Goal: Information Seeking & Learning: Find specific page/section

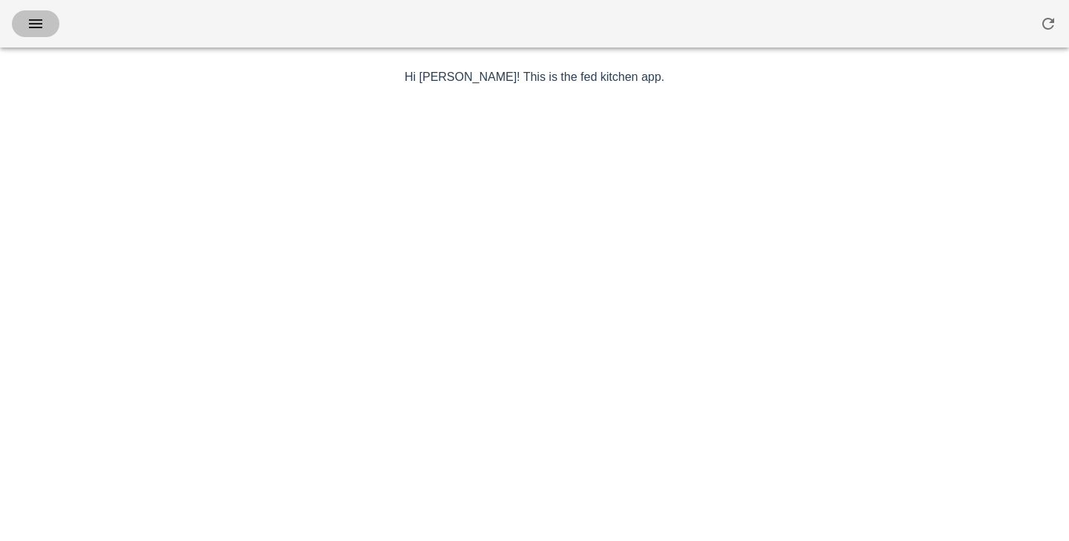
click at [26, 31] on span "button" at bounding box center [36, 24] width 24 height 18
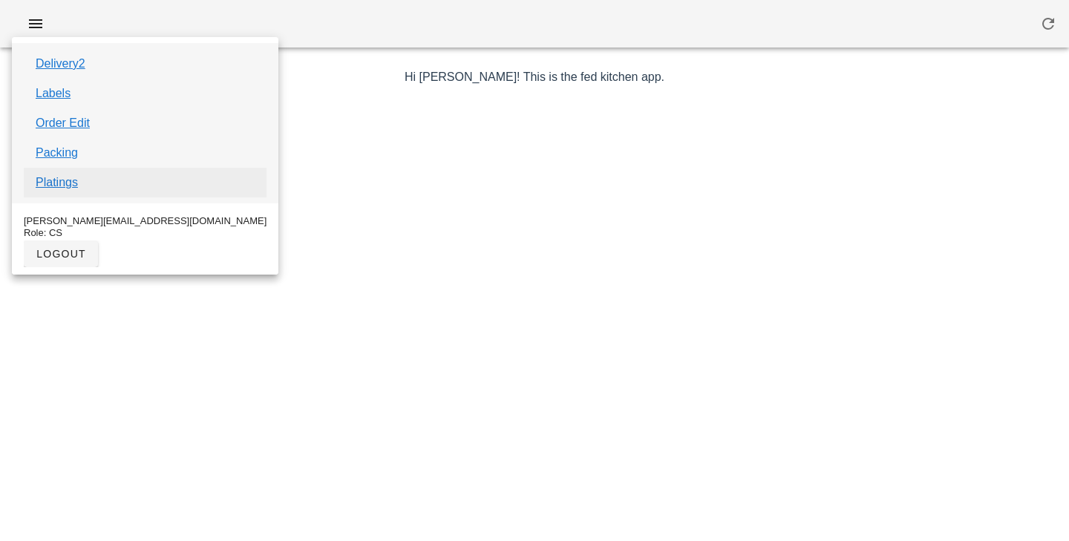
click at [56, 187] on link "Platings" at bounding box center [57, 183] width 42 height 18
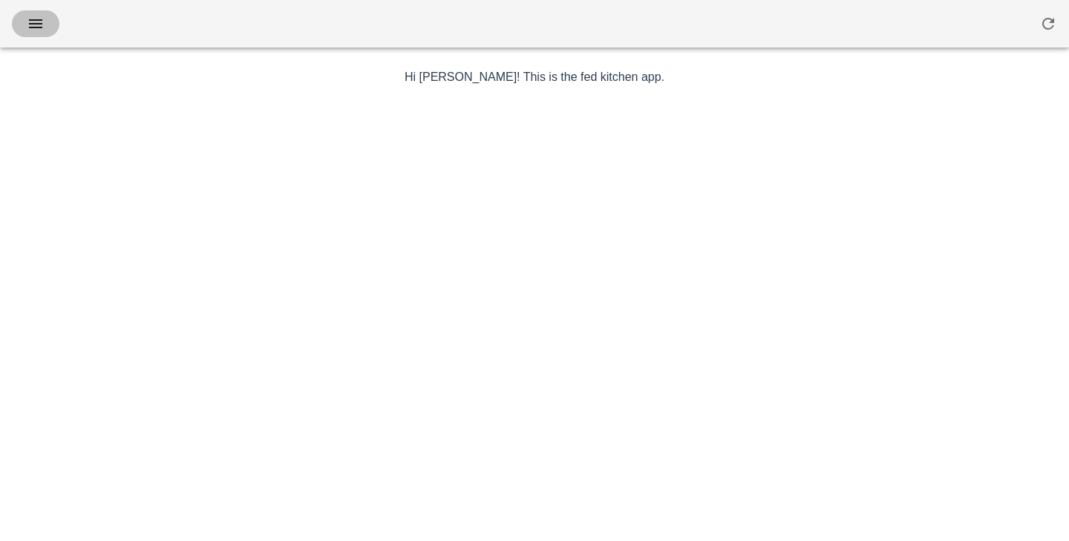
click at [41, 36] on button "button" at bounding box center [36, 23] width 48 height 27
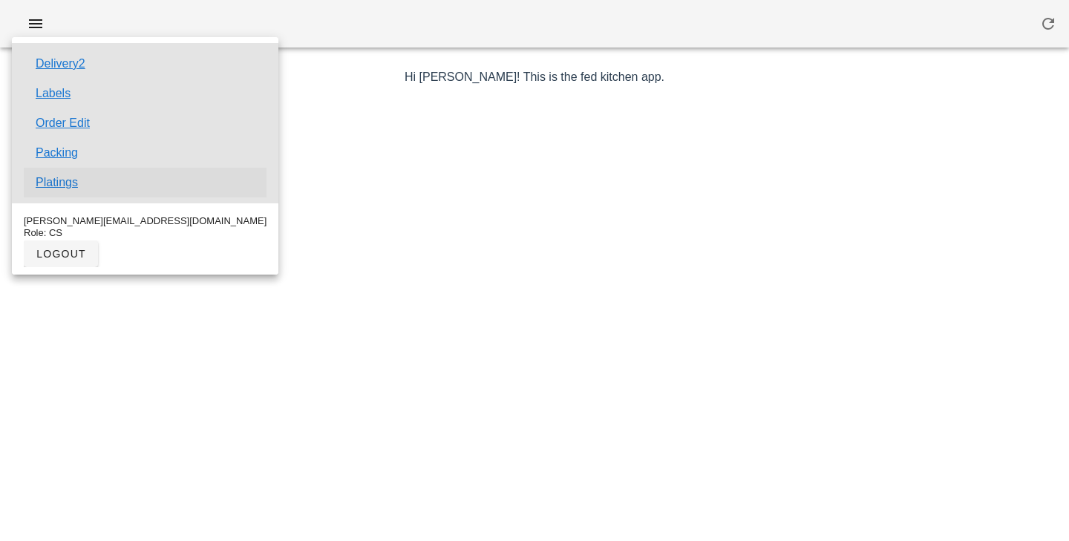
click at [66, 180] on link "Platings" at bounding box center [57, 183] width 42 height 18
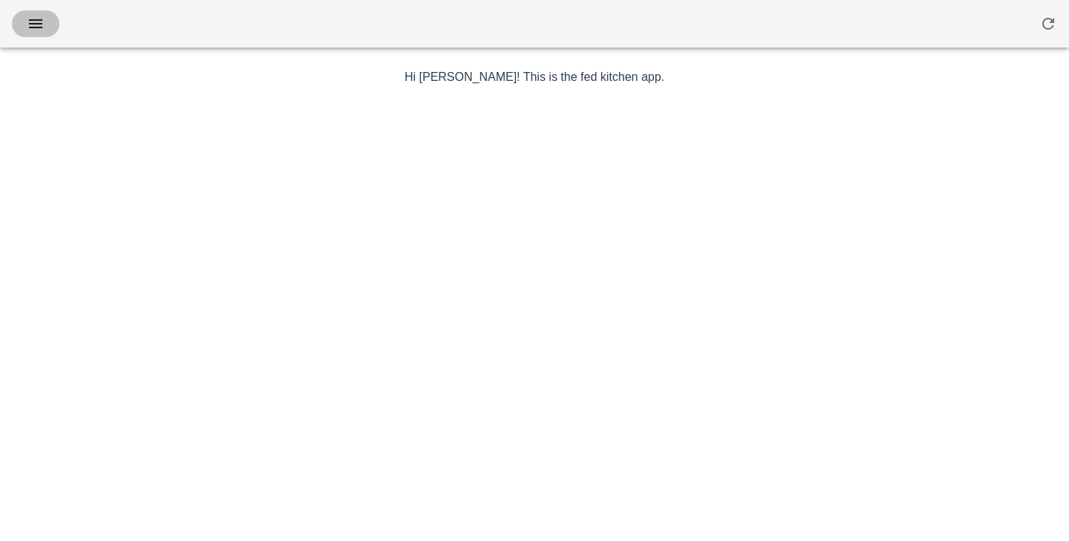
click at [28, 11] on button "button" at bounding box center [36, 23] width 48 height 27
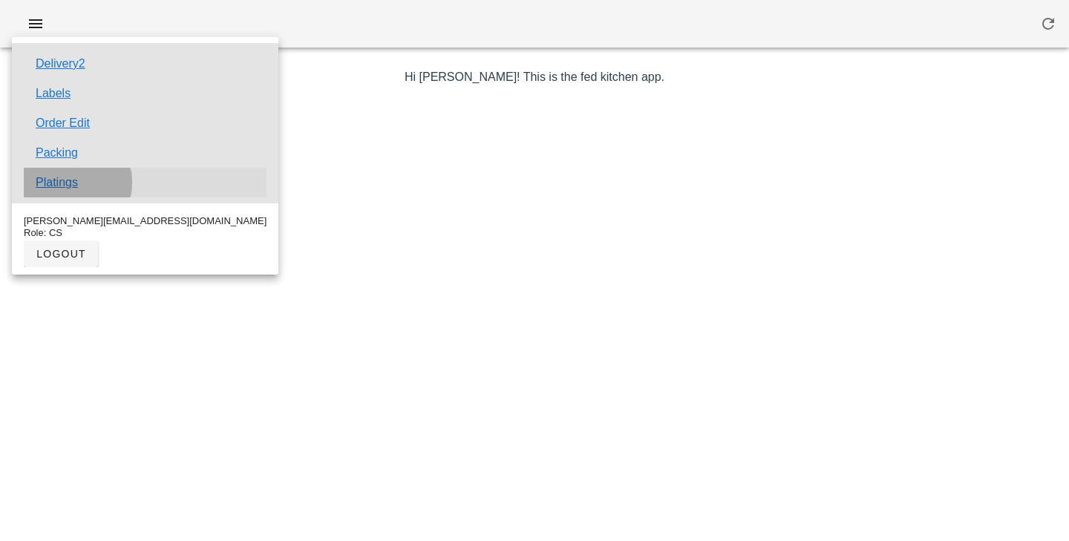
click at [60, 180] on link "Platings" at bounding box center [57, 183] width 42 height 18
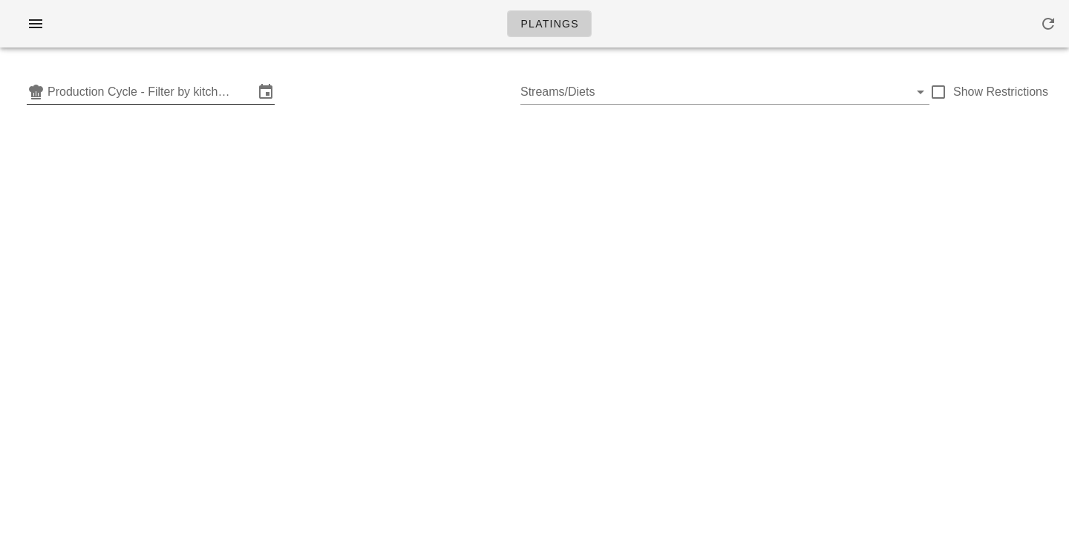
click at [195, 98] on input "Production Cycle - Filter by kitchen production schedules" at bounding box center [151, 92] width 206 height 24
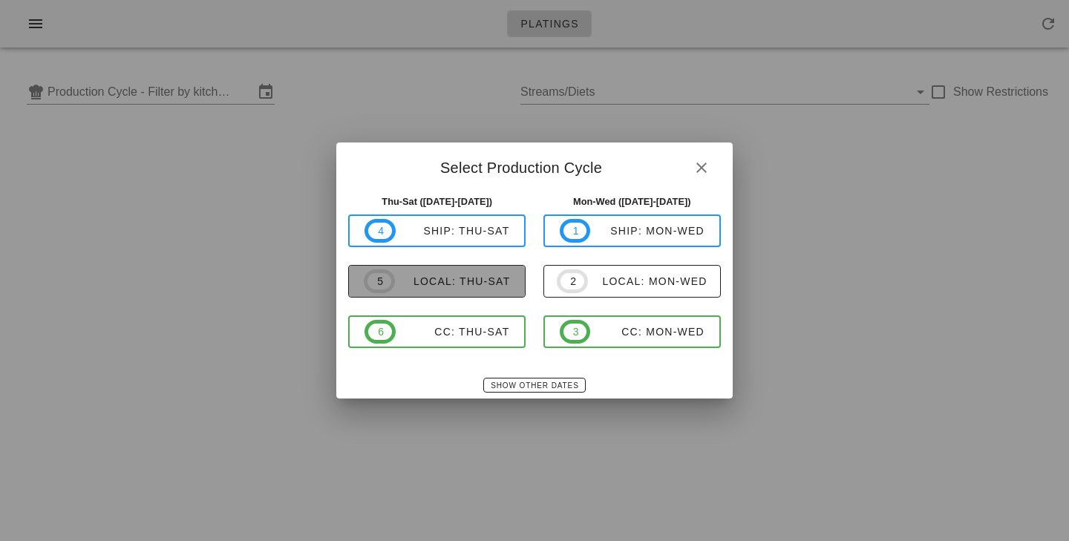
click at [419, 277] on div "local: Thu-Sat" at bounding box center [453, 281] width 116 height 12
type input "local: Thu-Sat ([DATE]-[DATE])"
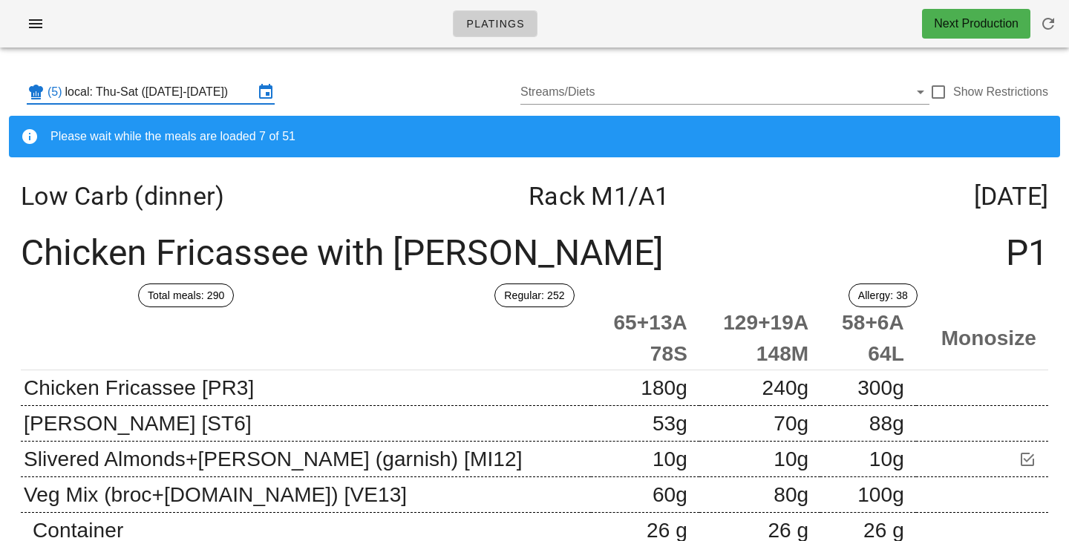
click at [376, 75] on div "(5) local: Thu-Sat ([DATE]-[DATE]) Streams/Diets Show Restrictions" at bounding box center [534, 92] width 1051 height 48
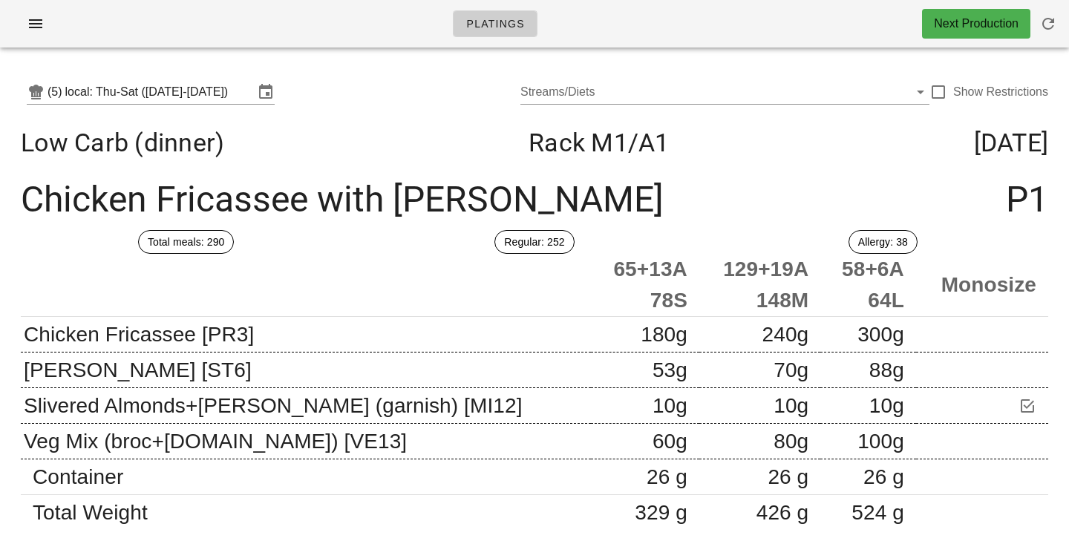
click at [372, 94] on div "(5) local: Thu-Sat ([DATE]-[DATE]) Streams/Diets Show Restrictions" at bounding box center [534, 92] width 1051 height 48
drag, startPoint x: 936, startPoint y: 94, endPoint x: 746, endPoint y: 109, distance: 190.7
click at [936, 94] on div at bounding box center [938, 91] width 25 height 25
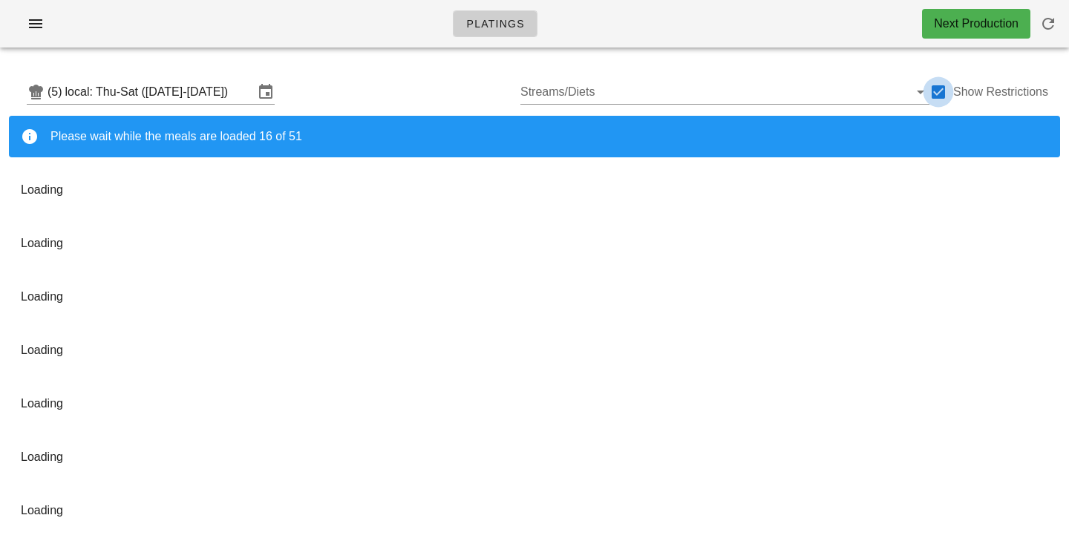
checkbox input "true"
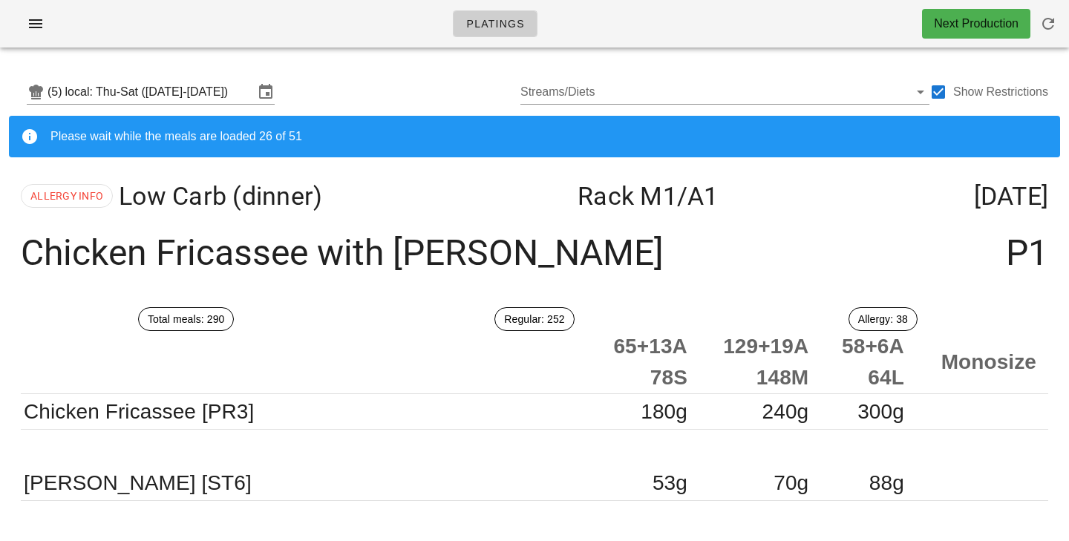
click at [399, 79] on div "(5) local: Thu-Sat ([DATE]-[DATE]) Streams/Diets Show Restrictions" at bounding box center [534, 92] width 1051 height 48
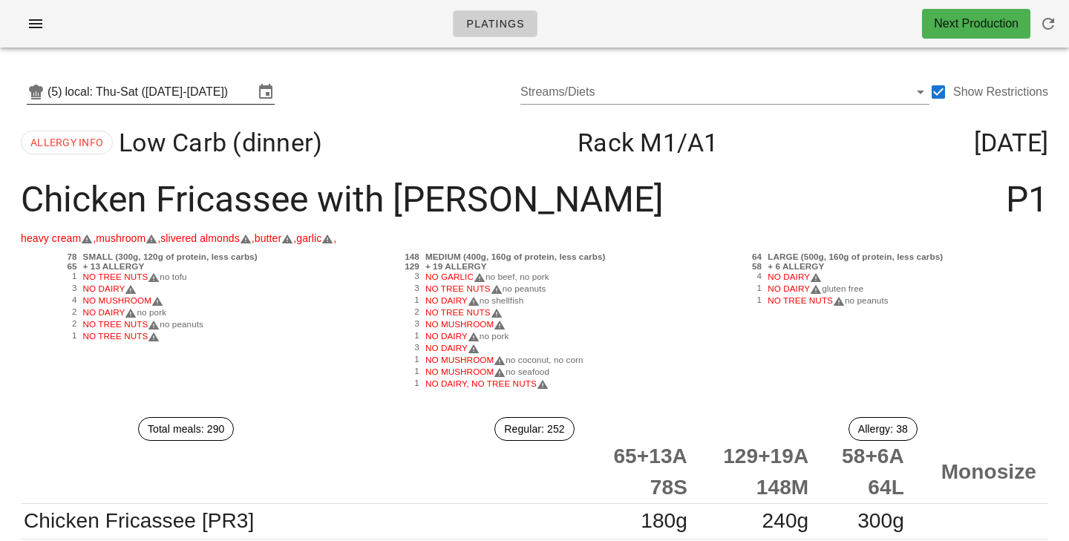
click at [231, 87] on input "local: Thu-Sat ([DATE]-[DATE])" at bounding box center [159, 92] width 189 height 24
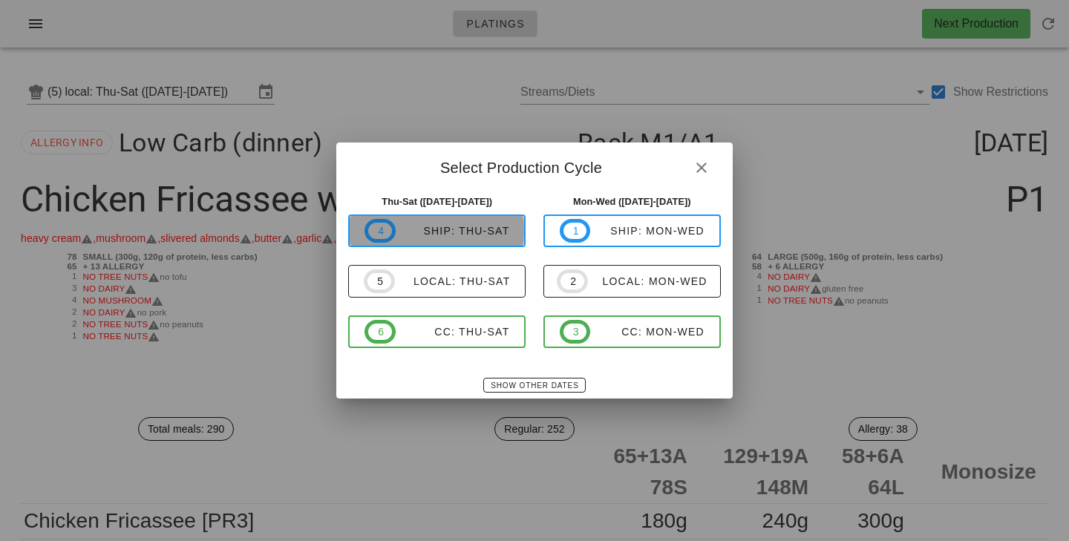
click at [476, 237] on div "ship: Thu-Sat" at bounding box center [453, 231] width 114 height 12
type input "ship: Thu-Sat ([DATE]-[DATE])"
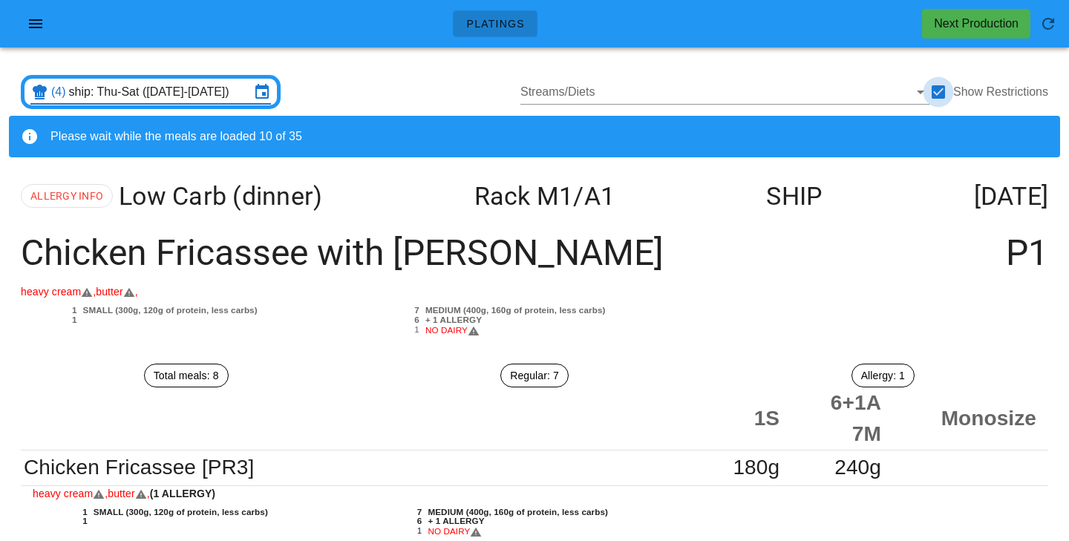
click at [945, 95] on div at bounding box center [938, 91] width 25 height 25
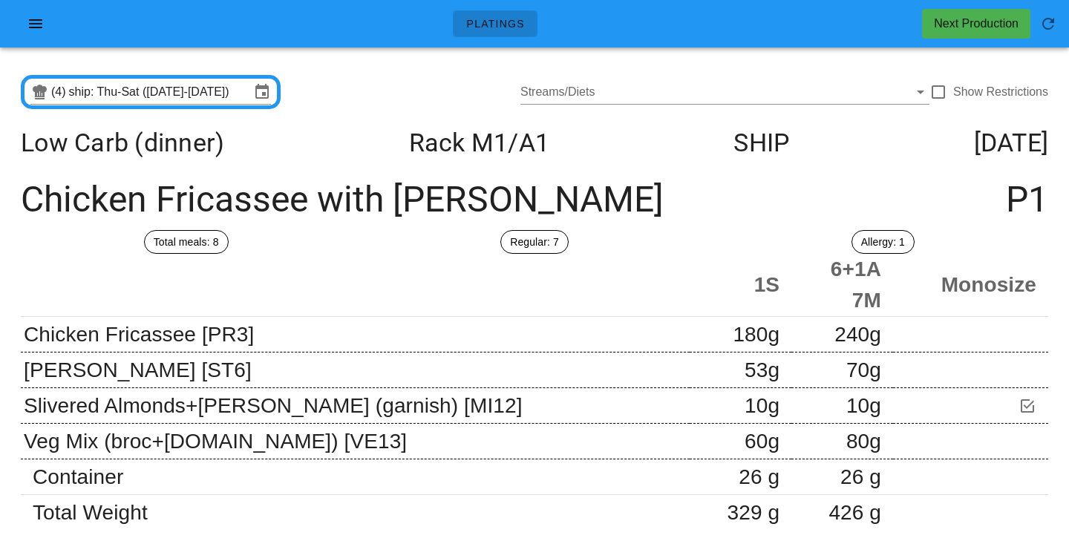
click at [431, 81] on div "(4) ship: Thu-Sat ([DATE]-[DATE]) Streams/Diets Show Restrictions" at bounding box center [534, 92] width 1051 height 48
click at [937, 94] on div at bounding box center [938, 91] width 25 height 25
checkbox input "true"
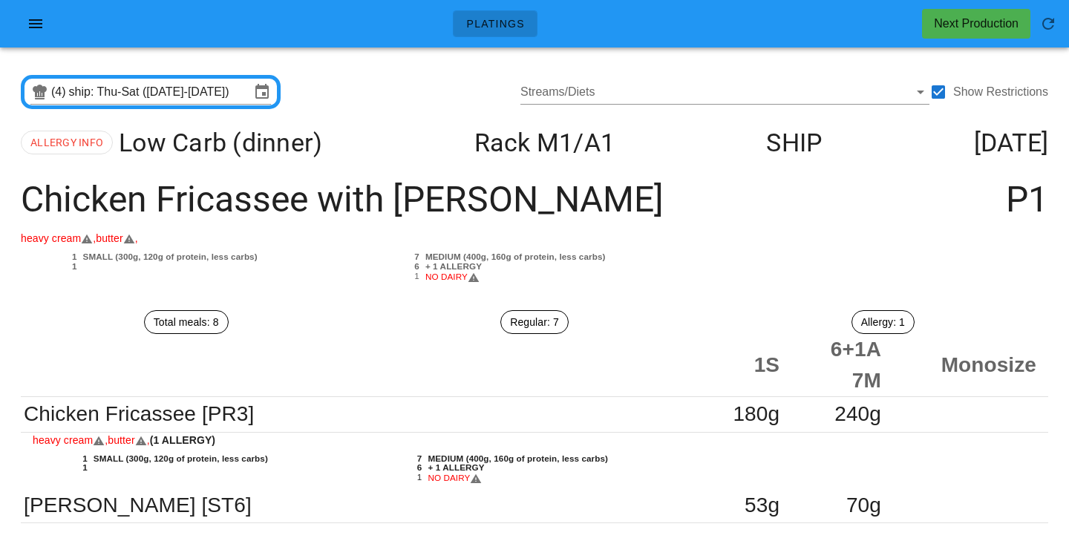
click at [392, 73] on div "(4) ship: Thu-Sat ([DATE]-[DATE]) Streams/Diets Show Restrictions" at bounding box center [534, 92] width 1051 height 48
click at [246, 82] on input "ship: Thu-Sat ([DATE]-[DATE])" at bounding box center [159, 92] width 181 height 24
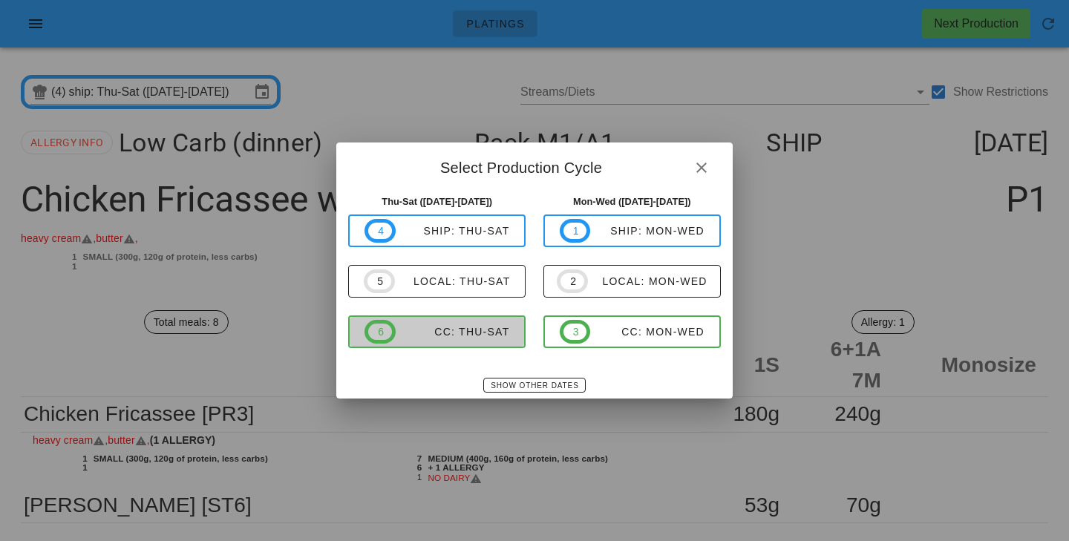
click at [480, 330] on div "CC: Thu-Sat" at bounding box center [453, 332] width 114 height 12
type input "CC: Thu-Sat ([DATE]-[DATE])"
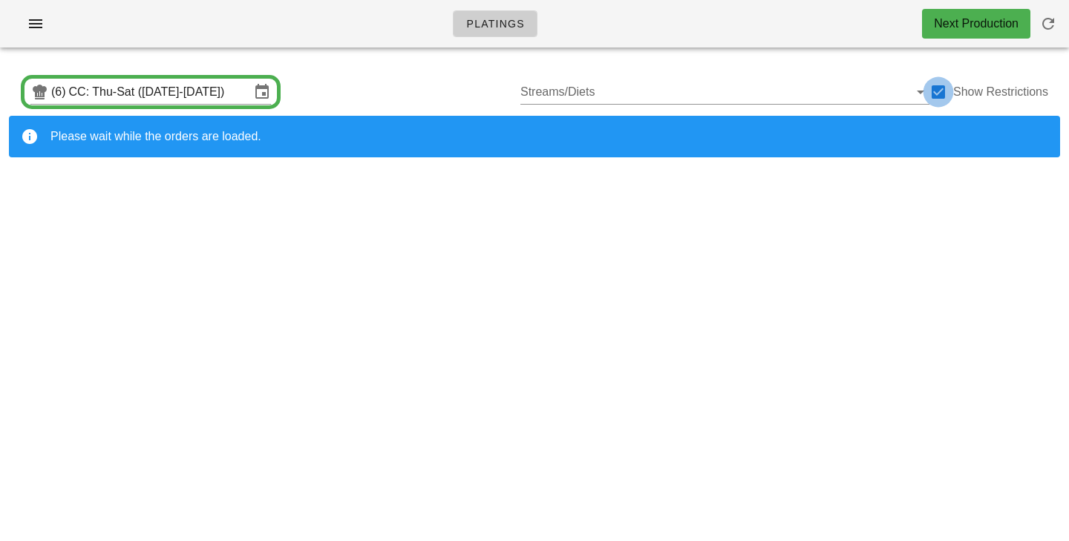
click at [944, 84] on div at bounding box center [938, 91] width 25 height 25
checkbox input "false"
click at [376, 97] on div "(6) CC: Thu-Sat ([DATE]-[DATE]) Streams/Diets Show Restrictions" at bounding box center [534, 92] width 1051 height 48
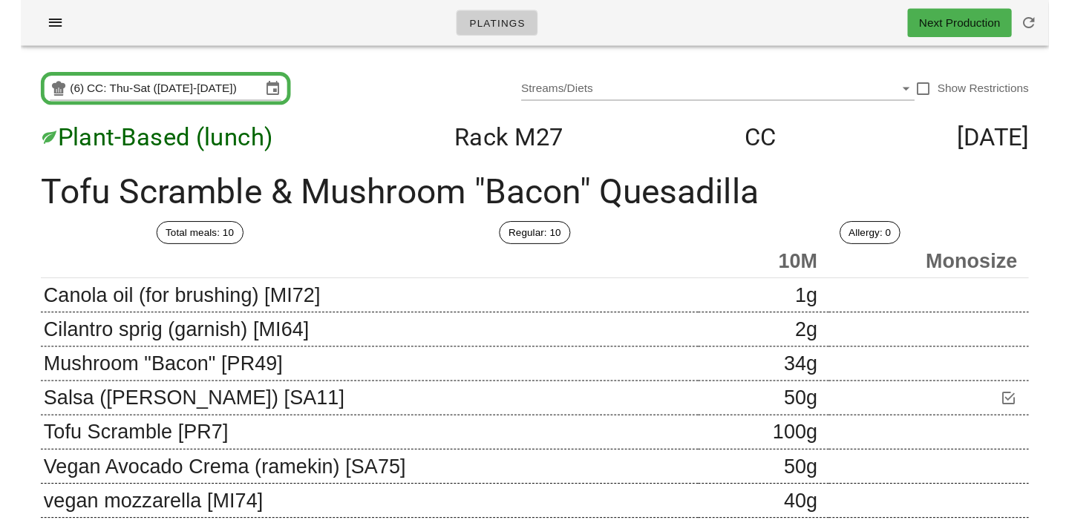
scroll to position [469, 0]
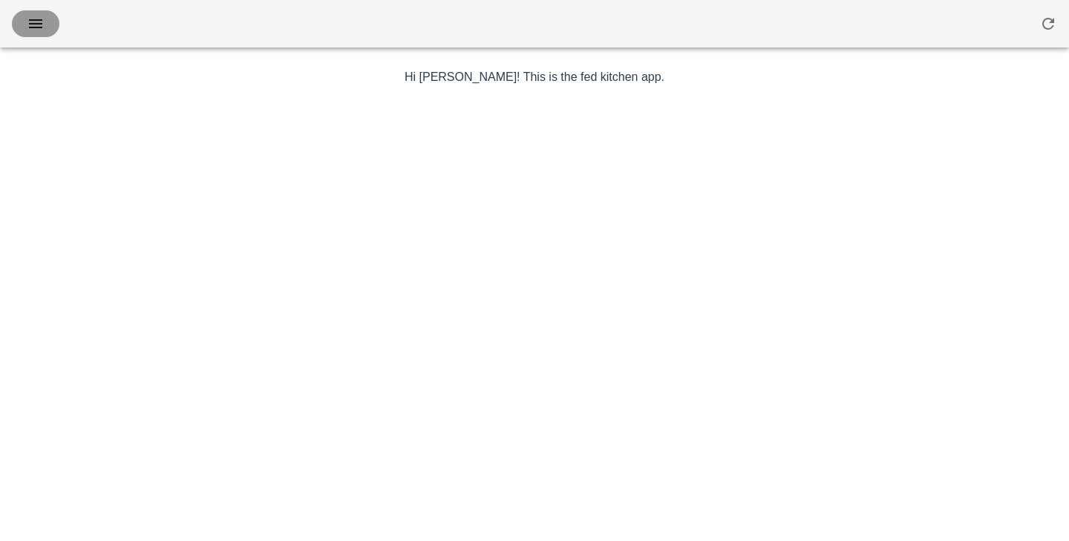
click at [45, 31] on span "button" at bounding box center [36, 24] width 24 height 18
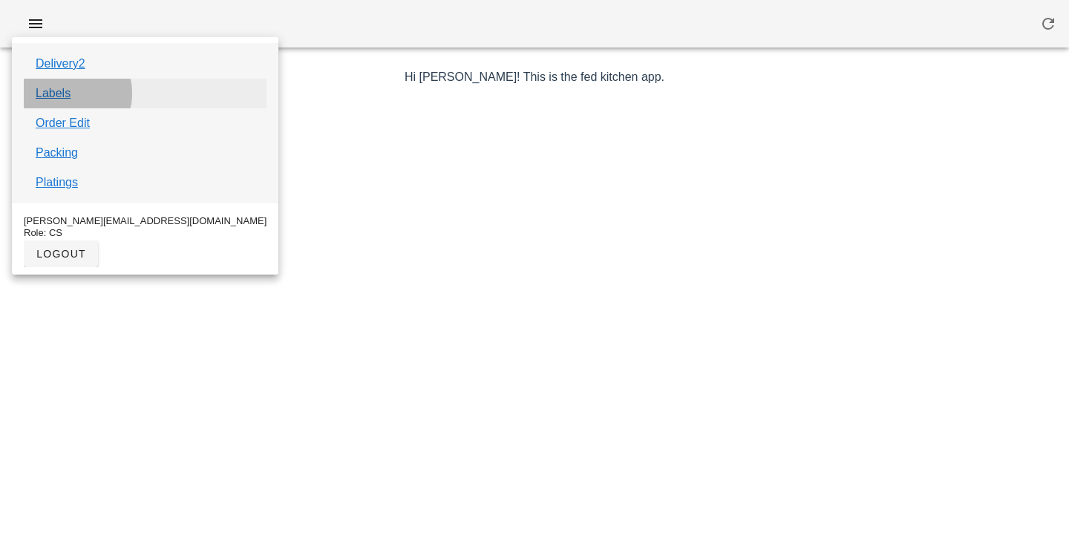
click at [61, 88] on link "Labels" at bounding box center [53, 94] width 35 height 18
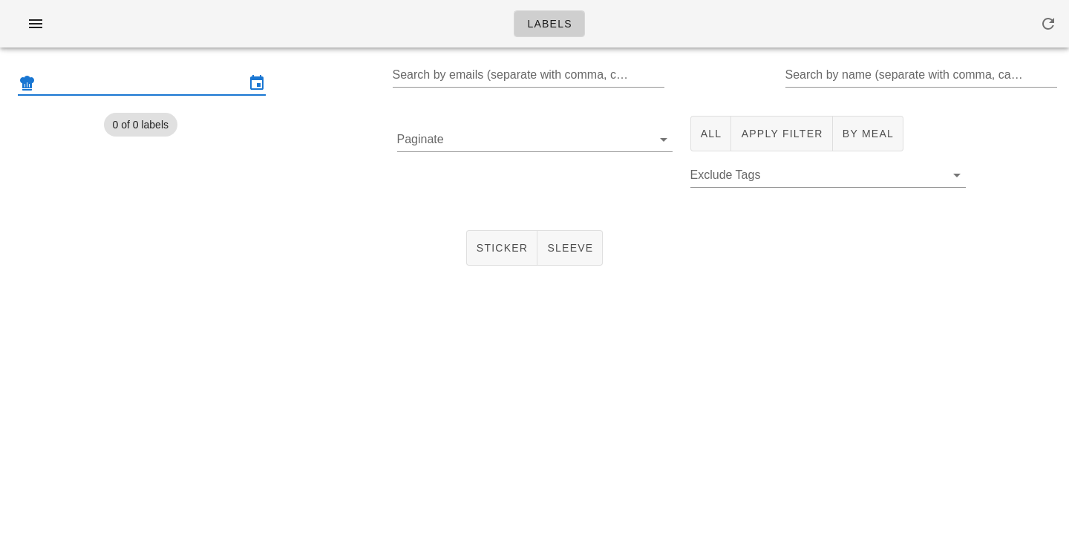
click at [62, 85] on input "text" at bounding box center [142, 83] width 206 height 24
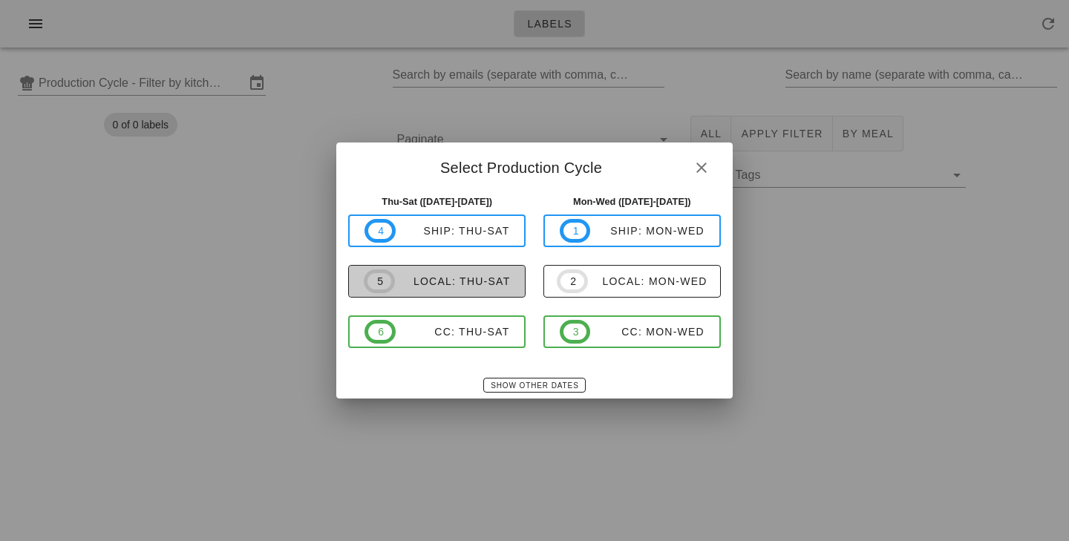
click at [422, 291] on span "5 local: Thu-Sat" at bounding box center [437, 281] width 146 height 24
type input "local: Thu-Sat ([DATE]-[DATE])"
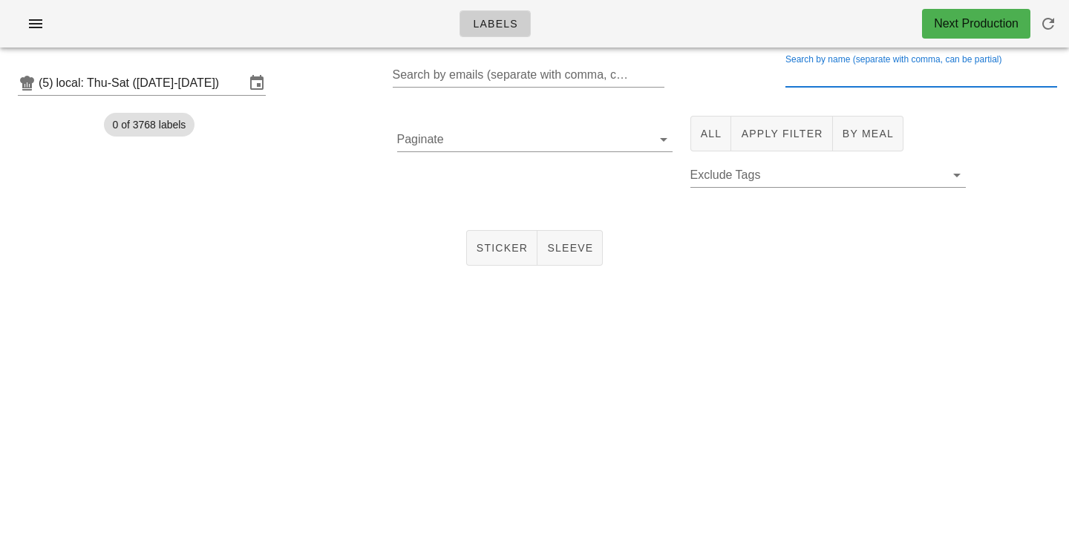
click at [827, 64] on input "Search by name (separate with comma, can be partial)" at bounding box center [919, 75] width 269 height 24
click at [718, 123] on button "All" at bounding box center [711, 134] width 42 height 36
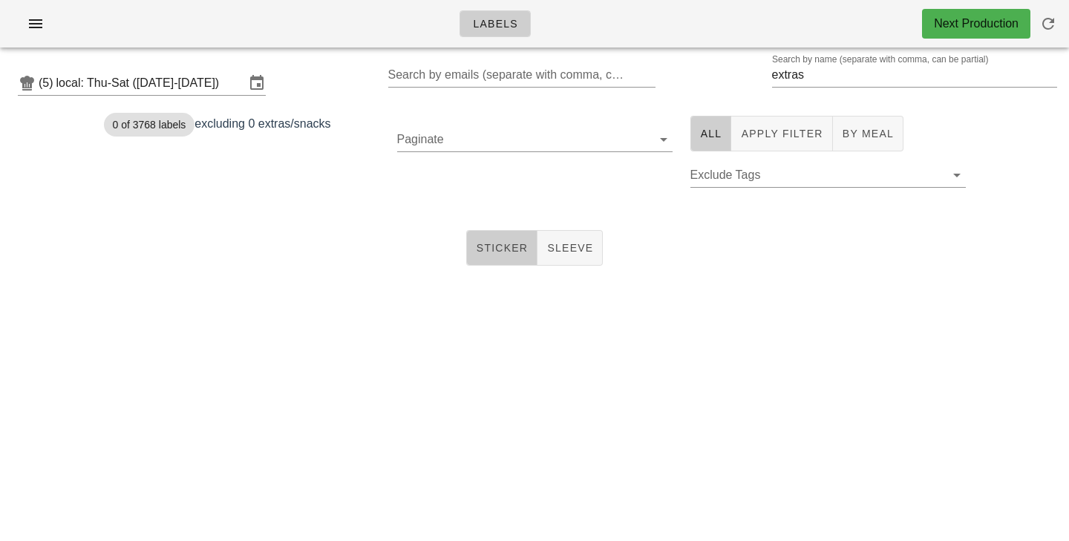
click at [484, 249] on span "Sticker" at bounding box center [502, 248] width 53 height 12
click at [872, 79] on input "extras" at bounding box center [904, 75] width 265 height 24
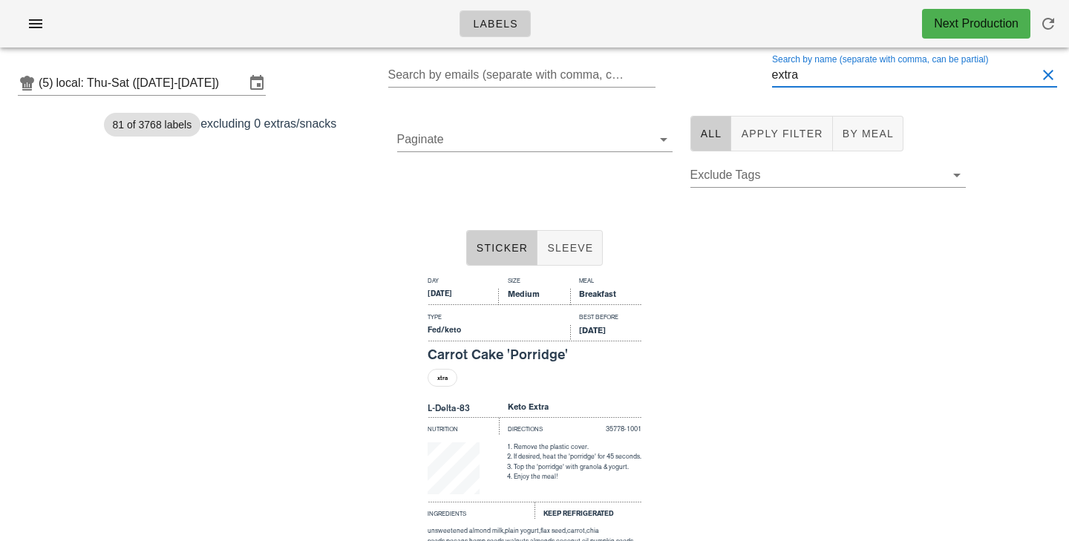
type input "extra"
click at [304, 252] on div "Sticker Sleeve" at bounding box center [534, 248] width 1069 height 48
click at [767, 293] on div "Day Size Meal Saturday Medium Breakfast Type Best Before Fed/keto Sep 22, 2025 …" at bounding box center [534, 450] width 1069 height 356
drag, startPoint x: 817, startPoint y: 76, endPoint x: 728, endPoint y: 64, distance: 89.1
click at [772, 64] on input "extra" at bounding box center [904, 75] width 265 height 24
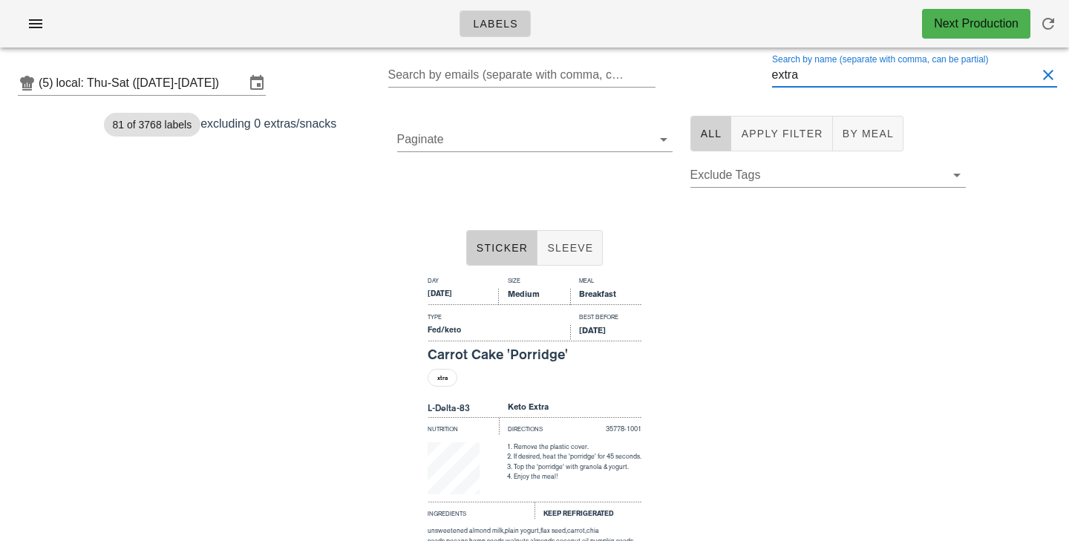
click at [710, 133] on span "All" at bounding box center [711, 134] width 22 height 12
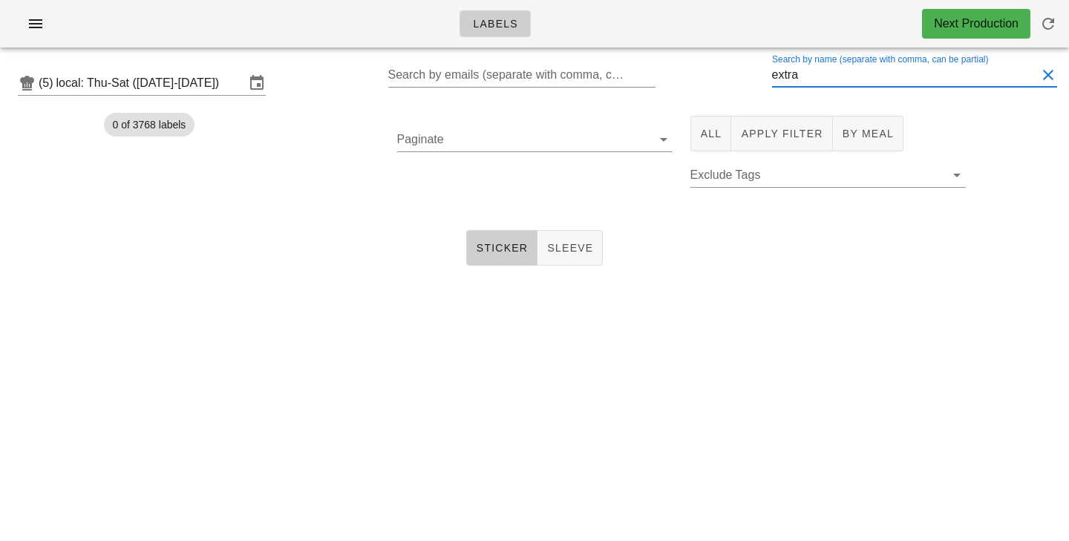
drag, startPoint x: 823, startPoint y: 72, endPoint x: 623, endPoint y: 53, distance: 201.3
click at [772, 63] on input "extra" at bounding box center [904, 75] width 265 height 24
click at [291, 279] on div "(5) local: Thu-Sat (Sep 18-Sep 20) Search by emails (separate with comma, can b…" at bounding box center [534, 180] width 1069 height 242
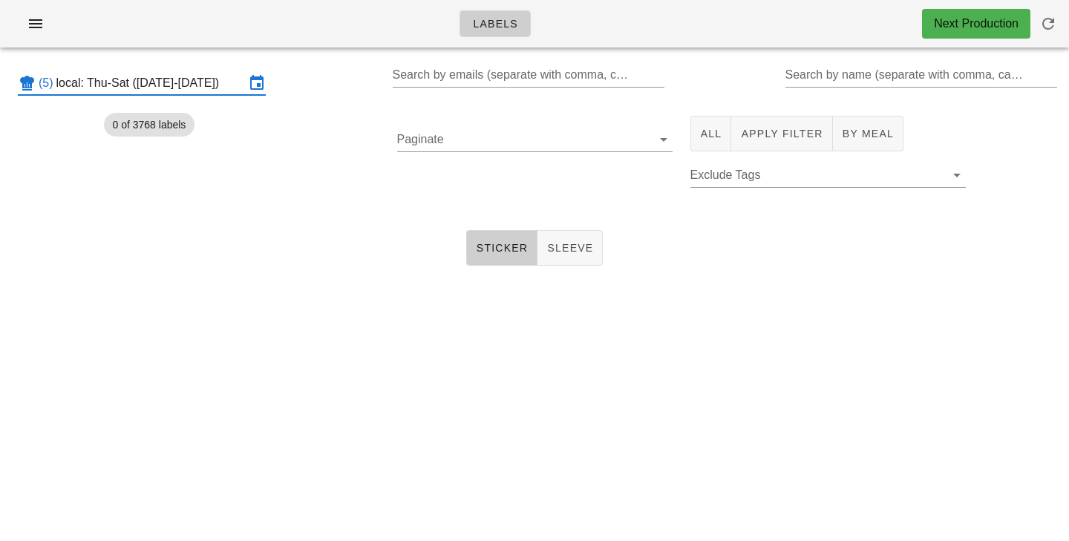
click at [231, 87] on input "local: Thu-Sat ([DATE]-[DATE])" at bounding box center [150, 83] width 189 height 24
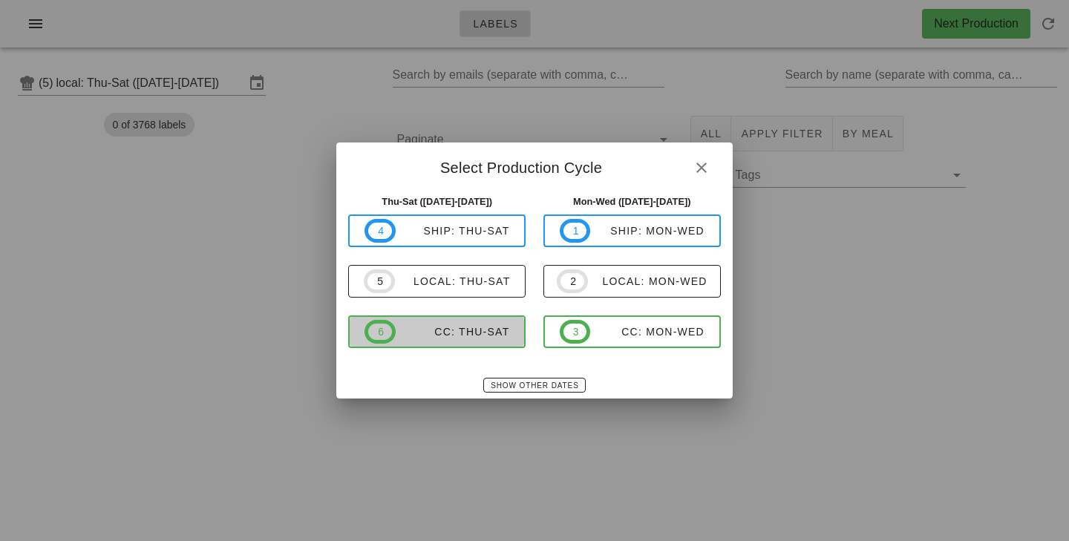
click at [455, 331] on div "CC: Thu-Sat" at bounding box center [453, 332] width 114 height 12
type input "CC: Thu-Sat ([DATE]-[DATE])"
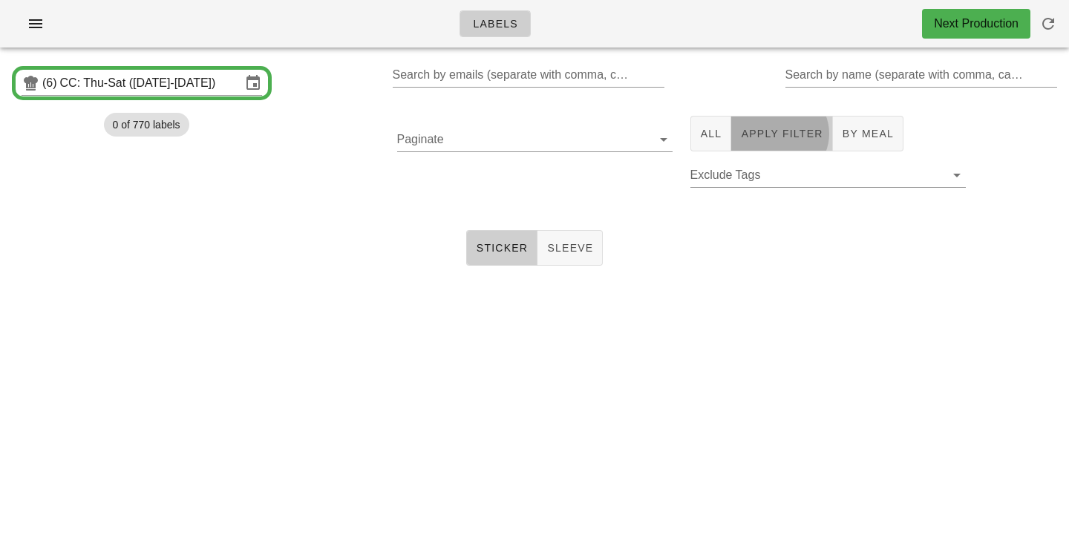
click at [788, 139] on span "Apply Filter" at bounding box center [781, 134] width 82 height 12
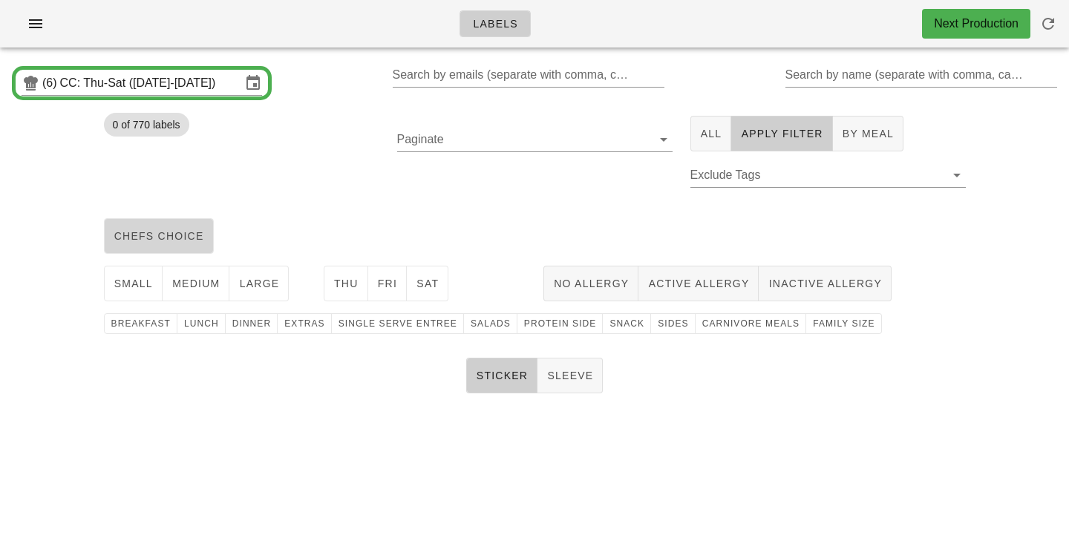
click at [168, 244] on button "chefs choice" at bounding box center [159, 236] width 110 height 36
click at [190, 292] on button "medium" at bounding box center [197, 284] width 68 height 36
click at [369, 287] on button "Fri" at bounding box center [387, 284] width 39 height 36
click at [348, 286] on span "Thu" at bounding box center [345, 284] width 25 height 12
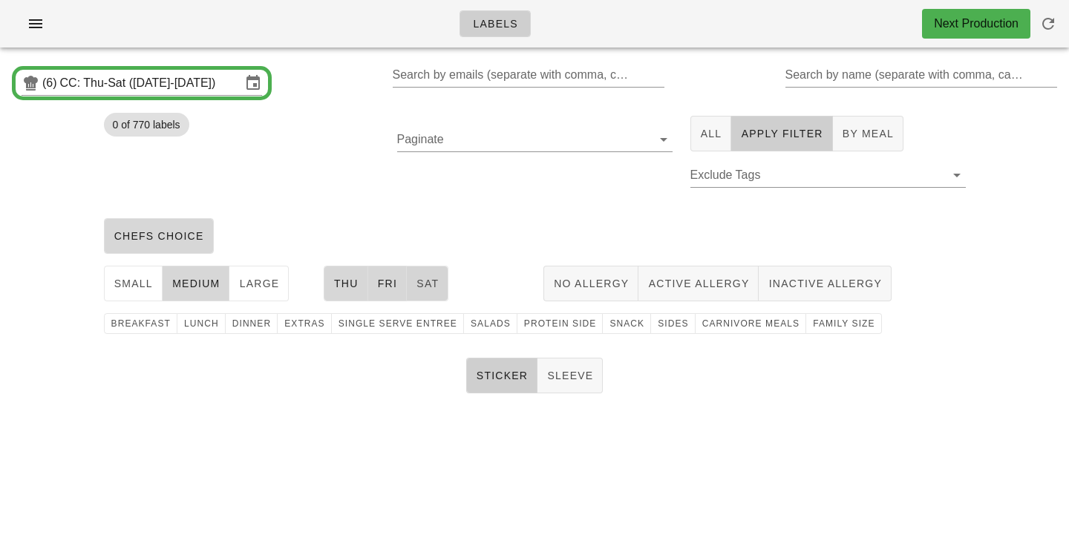
click at [420, 286] on span "Sat" at bounding box center [427, 284] width 23 height 12
click at [826, 336] on div "breakfast lunch dinner extras single serve entree Salads protein side snack Sid…" at bounding box center [535, 323] width 880 height 33
click at [820, 320] on span "family size" at bounding box center [843, 323] width 62 height 10
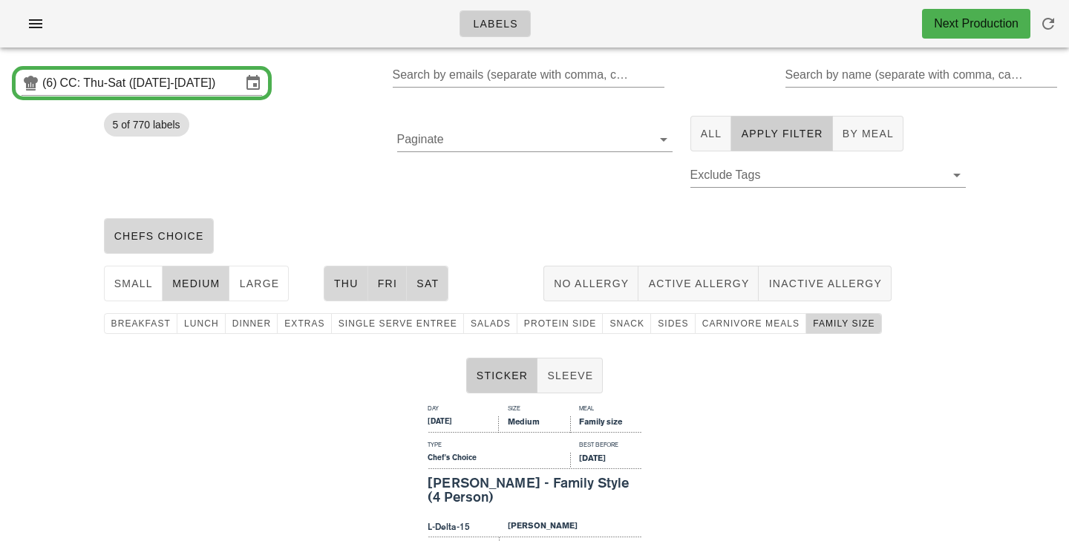
click at [580, 194] on div "Paginate" at bounding box center [534, 159] width 293 height 105
click at [840, 323] on span "family size" at bounding box center [843, 323] width 62 height 10
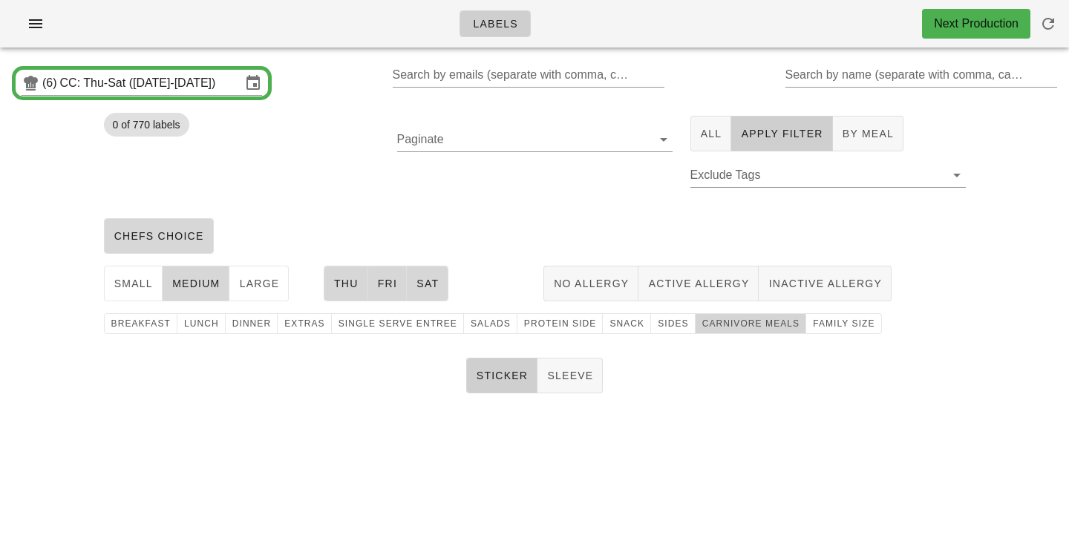
click at [733, 327] on span "carnivore meals" at bounding box center [751, 323] width 99 height 10
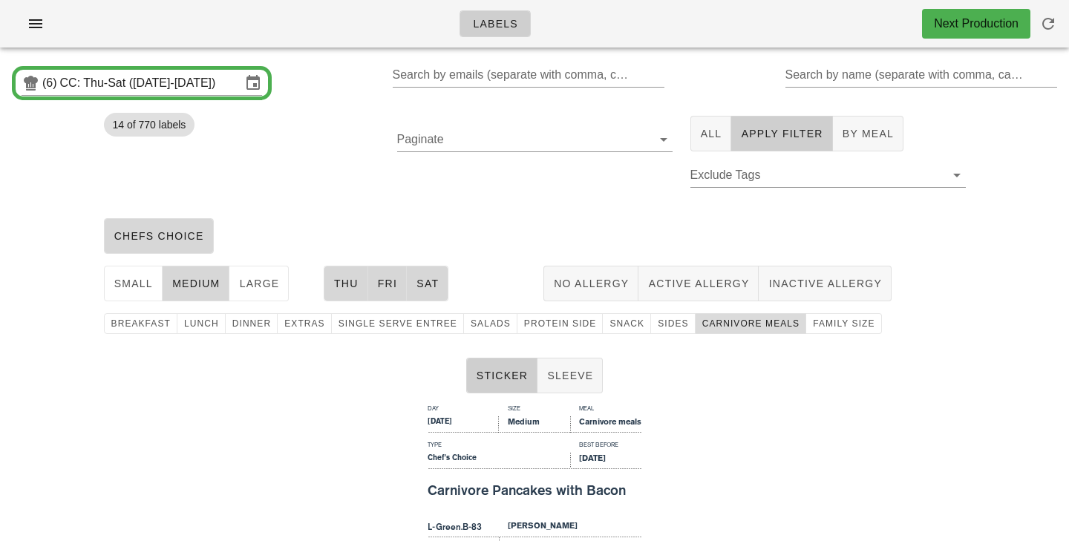
click at [715, 327] on span "carnivore meals" at bounding box center [751, 323] width 99 height 10
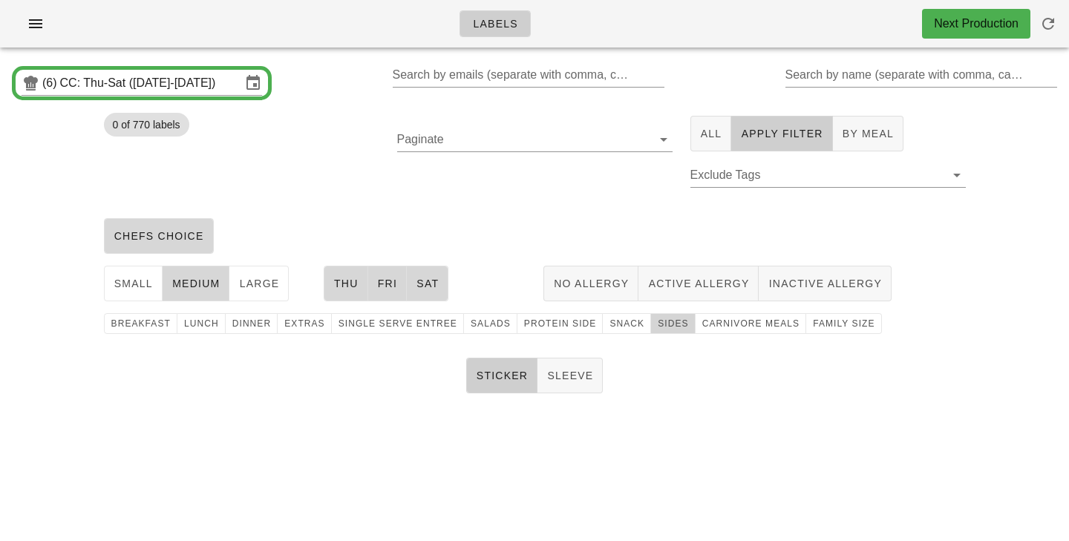
click at [657, 327] on span "Sides" at bounding box center [672, 323] width 31 height 10
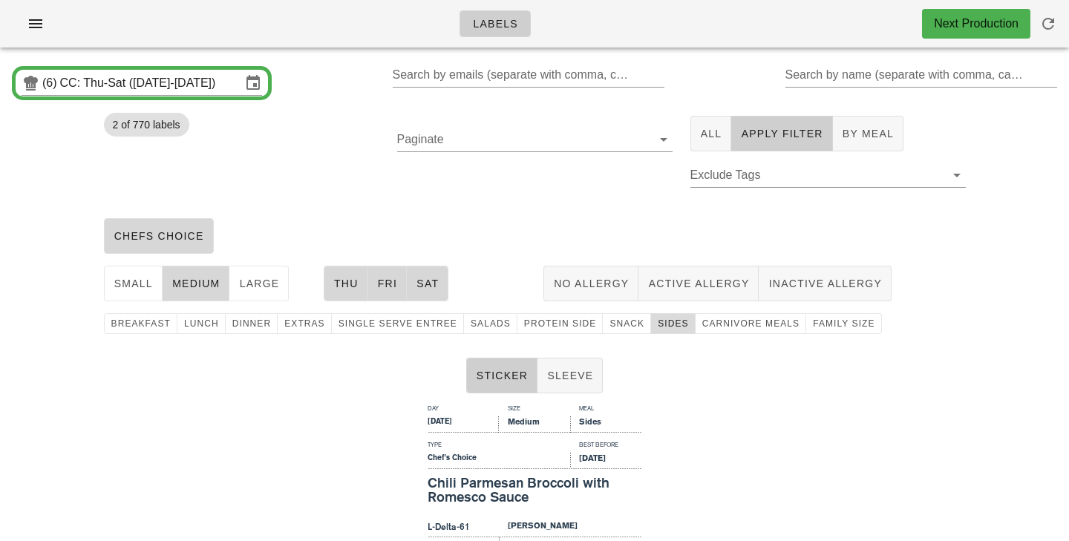
click at [651, 330] on button "Sides" at bounding box center [673, 323] width 44 height 21
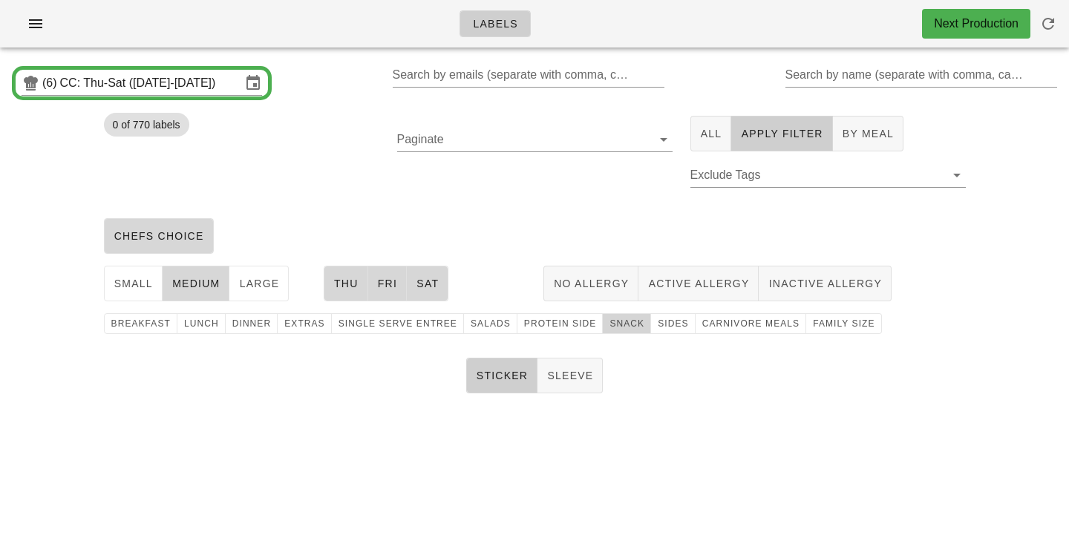
click at [609, 326] on span "snack" at bounding box center [627, 323] width 36 height 10
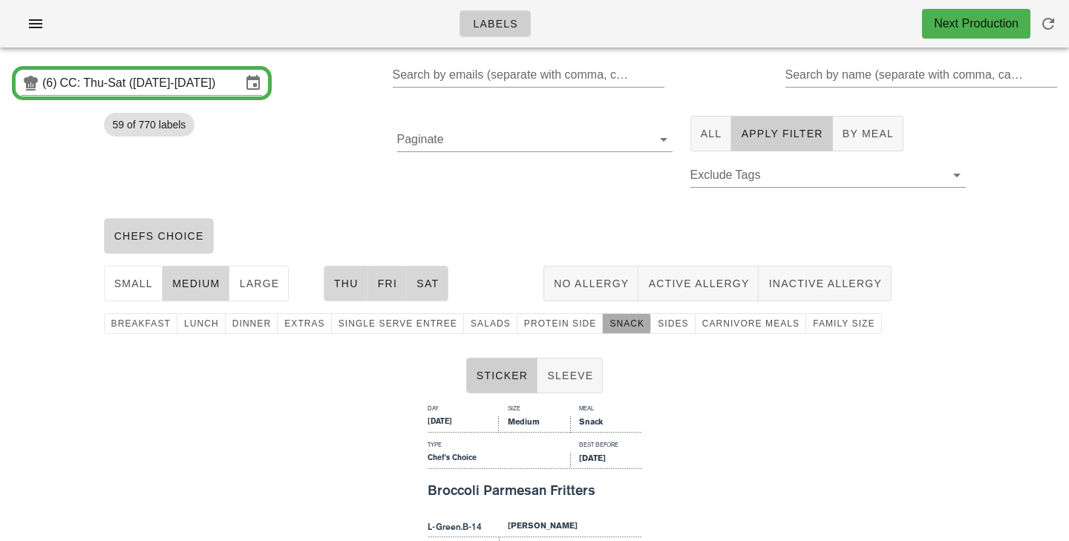
click at [618, 329] on span "snack" at bounding box center [627, 323] width 36 height 10
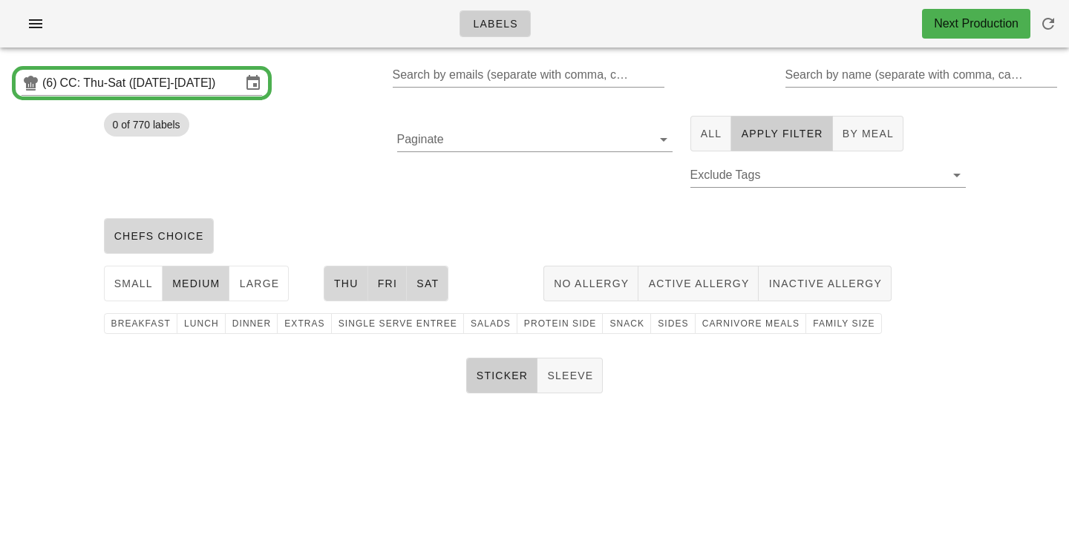
click at [550, 334] on div "breakfast lunch dinner extras single serve entree Salads protein side snack Sid…" at bounding box center [535, 323] width 880 height 33
click at [543, 324] on span "protein side" at bounding box center [559, 323] width 73 height 10
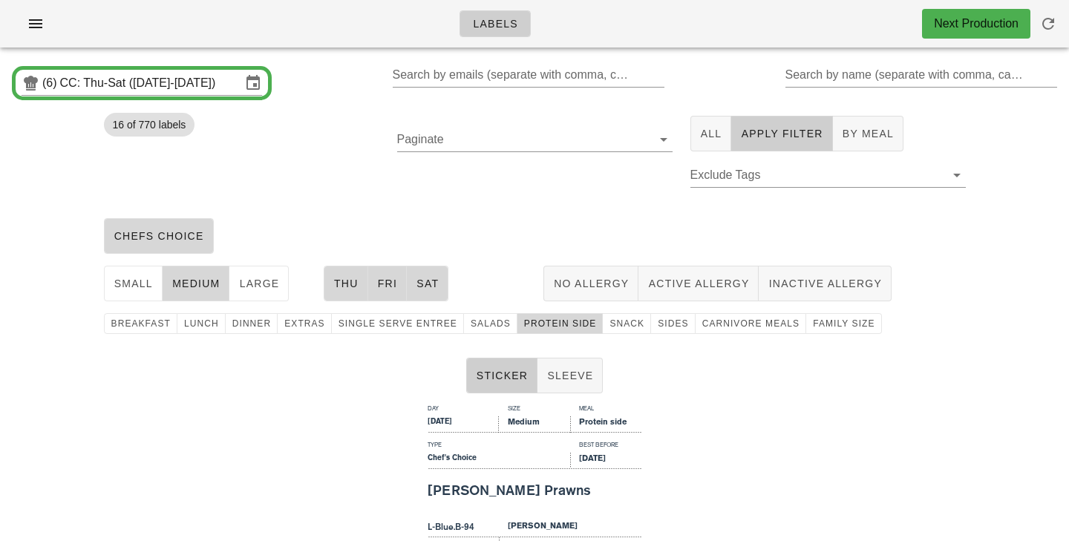
click at [494, 176] on div "Paginate" at bounding box center [534, 159] width 293 height 105
click at [569, 212] on div "Paginate" at bounding box center [534, 159] width 293 height 105
click at [765, 140] on span "Apply Filter" at bounding box center [781, 134] width 82 height 12
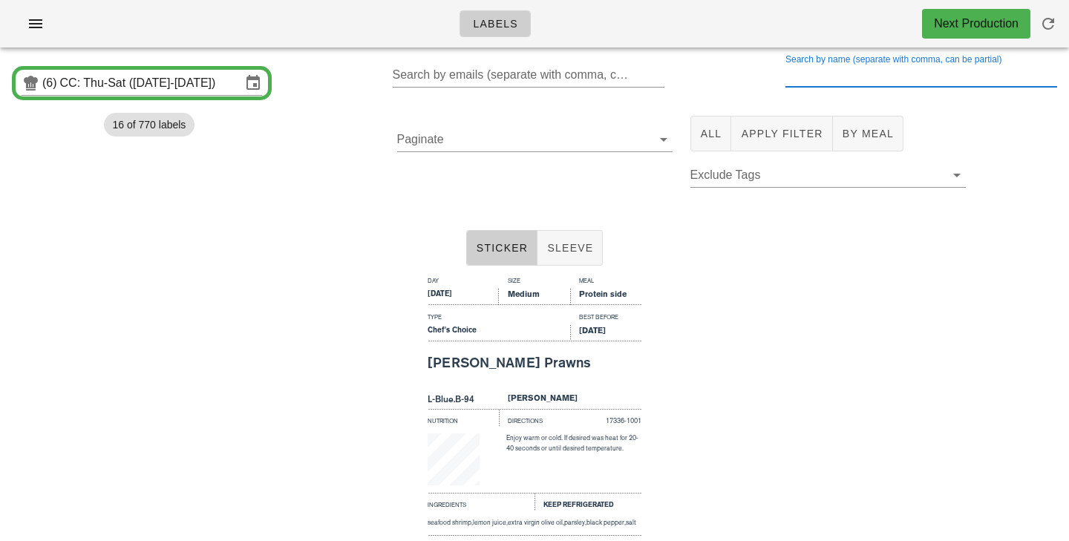
click at [827, 71] on input "Search by name (separate with comma, can be partial)" at bounding box center [919, 75] width 269 height 24
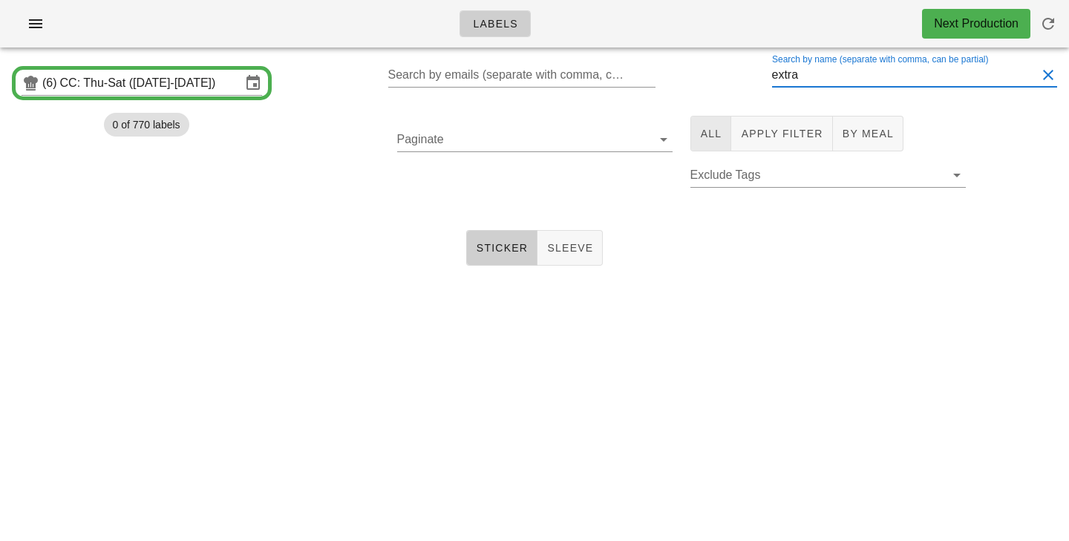
type input "extra"
click at [705, 146] on button "All" at bounding box center [711, 134] width 42 height 36
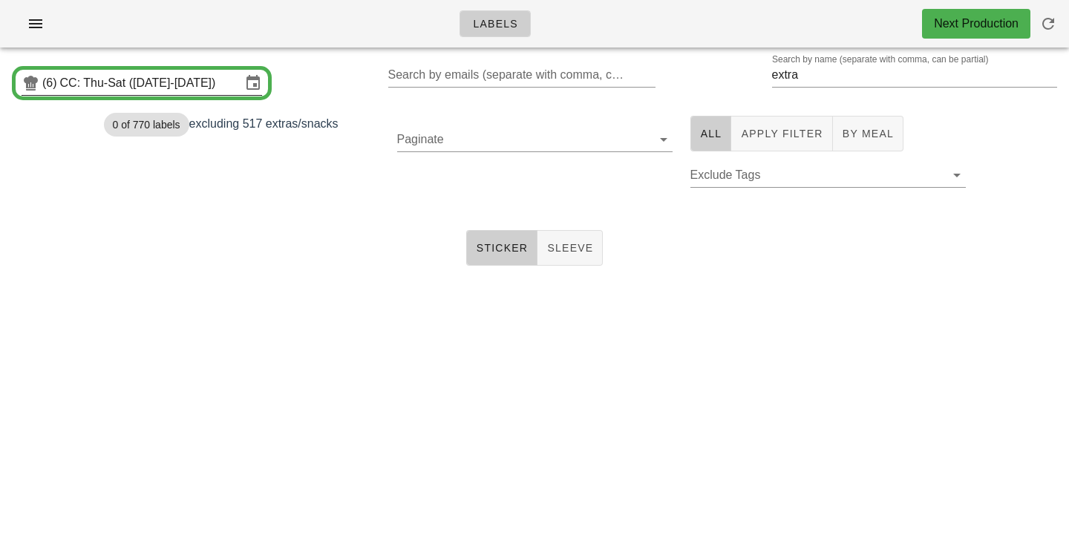
click at [229, 90] on input "CC: Thu-Sat ([DATE]-[DATE])" at bounding box center [150, 83] width 181 height 24
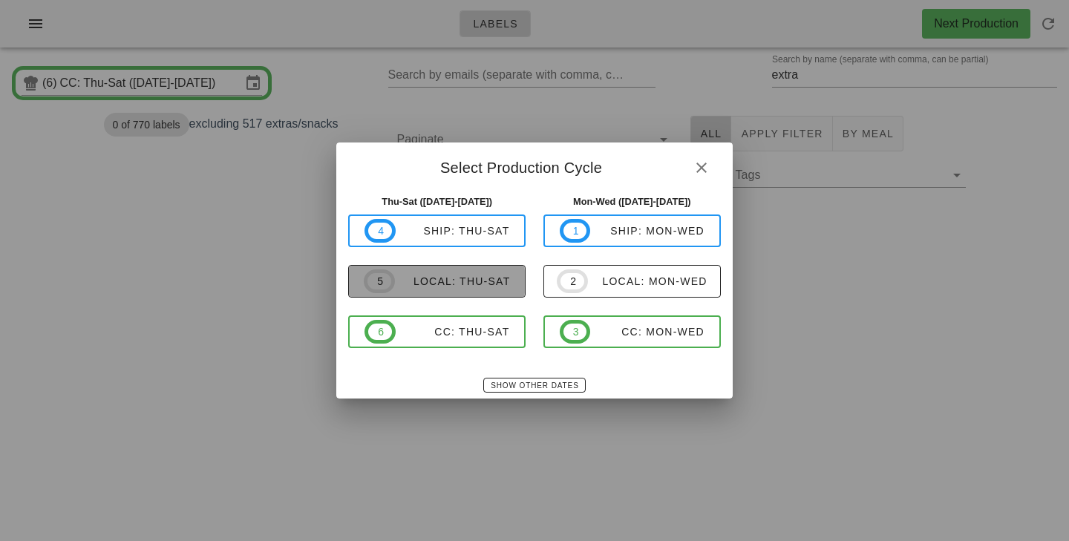
click at [390, 290] on span "5" at bounding box center [379, 281] width 31 height 24
type input "local: Thu-Sat ([DATE]-[DATE])"
